Goal: Task Accomplishment & Management: Use online tool/utility

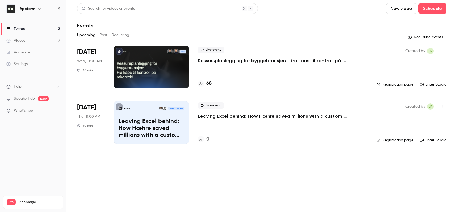
click at [86, 33] on button "Upcoming" at bounding box center [86, 35] width 18 height 9
click at [209, 84] on h4 "68" at bounding box center [208, 83] width 5 height 7
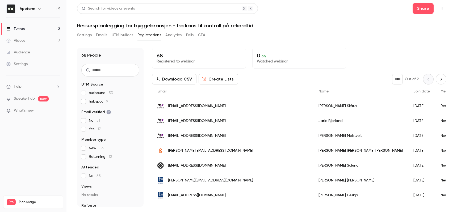
click at [94, 69] on input "text" at bounding box center [110, 70] width 58 height 13
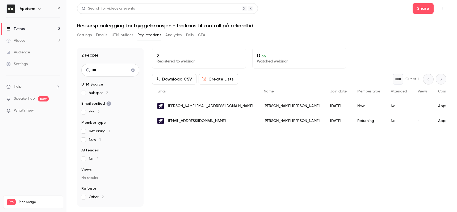
type input "***"
click at [228, 187] on div "2 Registered to webinar 0 0 % Watched webinar Download CSV Create Lists * Out o…" at bounding box center [299, 127] width 294 height 159
click at [151, 37] on button "Registrations" at bounding box center [149, 35] width 24 height 9
click at [132, 70] on icon "Clear search" at bounding box center [133, 70] width 4 height 4
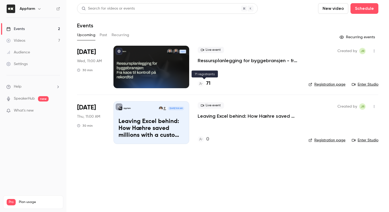
click at [207, 86] on h4 "71" at bounding box center [208, 83] width 4 height 7
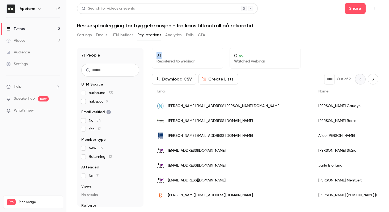
drag, startPoint x: 157, startPoint y: 55, endPoint x: 178, endPoint y: 57, distance: 21.1
click at [177, 57] on p "71" at bounding box center [187, 55] width 62 height 6
click at [178, 57] on p "71" at bounding box center [187, 55] width 62 height 6
drag, startPoint x: 183, startPoint y: 55, endPoint x: 151, endPoint y: 53, distance: 32.0
click at [151, 53] on div "71 People UTM Source outbound 55 hubspot 9 Email verified No 54 Yes 17 Member t…" at bounding box center [227, 127] width 301 height 159
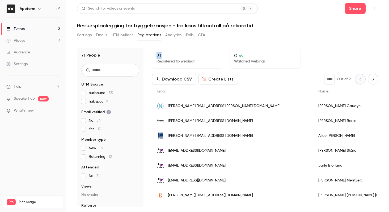
click at [178, 57] on p "71" at bounding box center [187, 55] width 62 height 6
drag, startPoint x: 162, startPoint y: 55, endPoint x: 150, endPoint y: 56, distance: 12.5
click at [151, 56] on div "71 People UTM Source outbound 55 hubspot 9 Email verified No 54 Yes 17 Member t…" at bounding box center [227, 127] width 301 height 159
click at [104, 66] on input "text" at bounding box center [110, 70] width 58 height 13
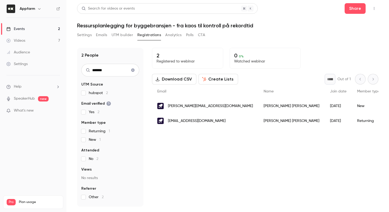
type input "*******"
click at [135, 71] on icon "Clear search" at bounding box center [133, 70] width 4 height 4
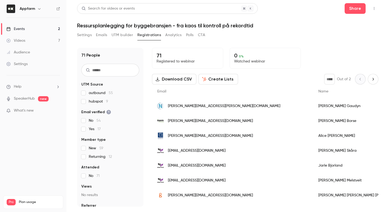
click at [100, 69] on input "text" at bounding box center [110, 70] width 58 height 13
click at [104, 71] on input "text" at bounding box center [110, 70] width 58 height 13
